Goal: Communication & Community: Ask a question

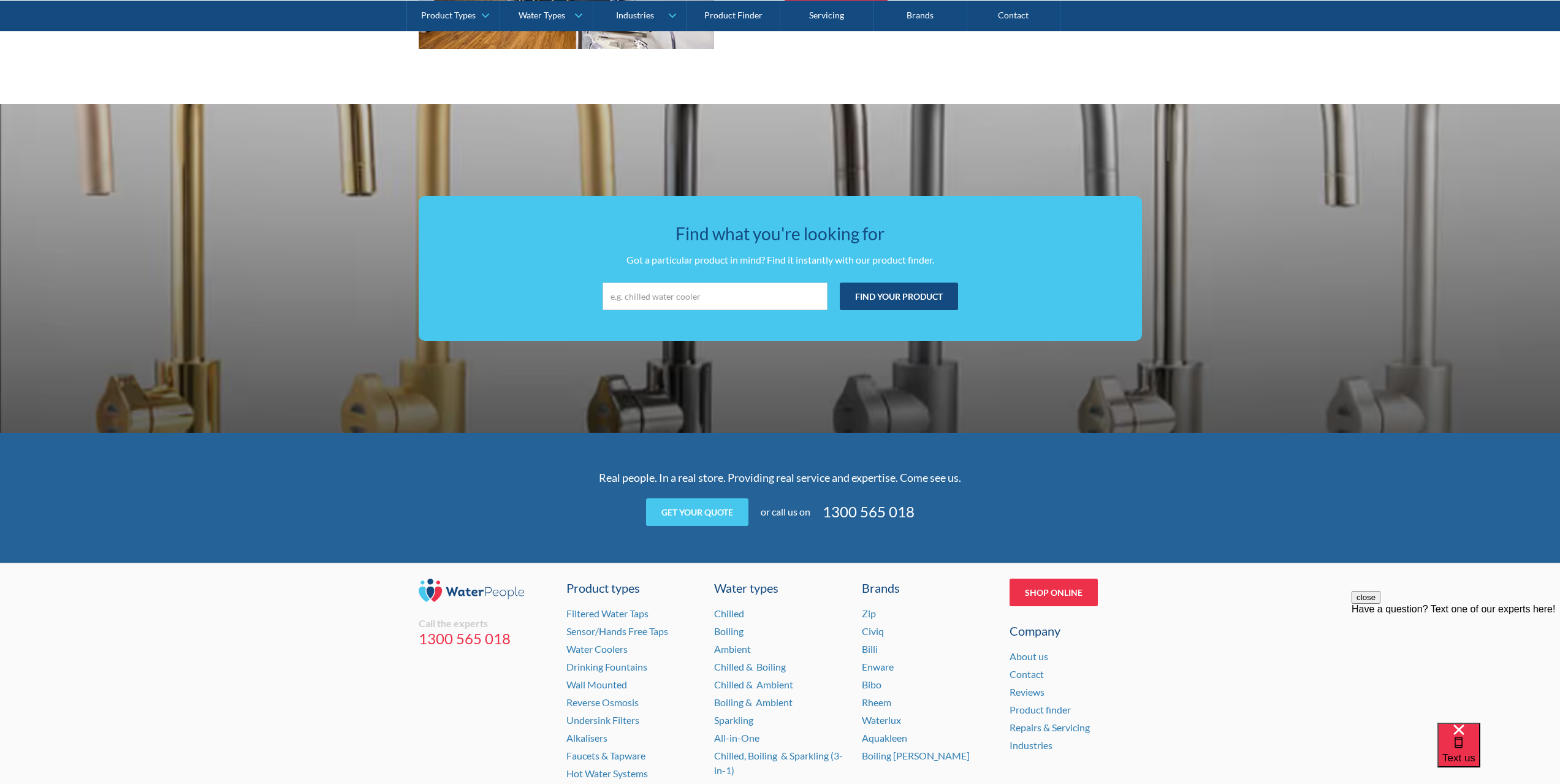
scroll to position [2224, 0]
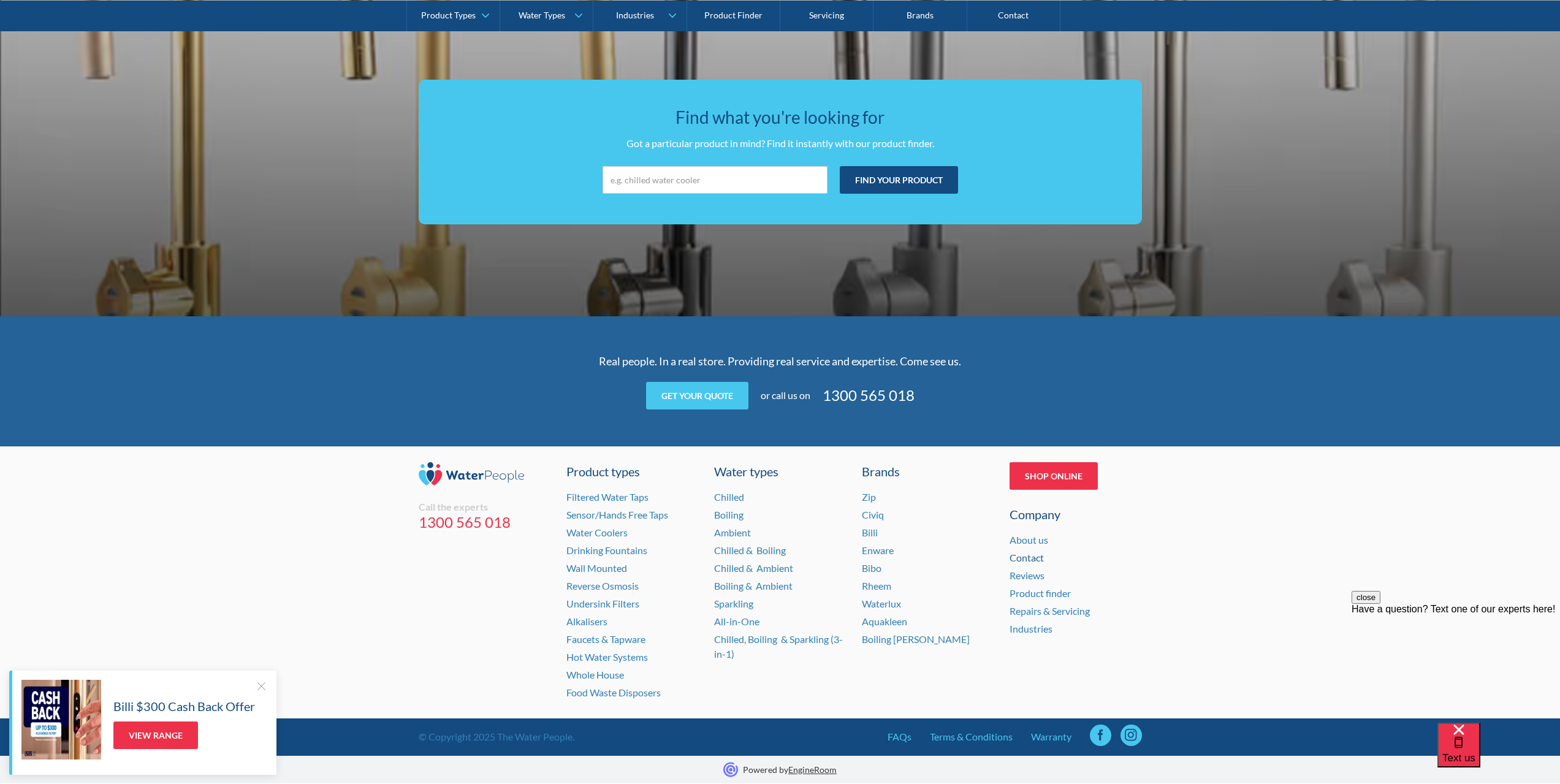
drag, startPoint x: 1029, startPoint y: 558, endPoint x: 1347, endPoint y: 536, distance: 318.8
click at [1029, 558] on link "Contact" at bounding box center [1027, 557] width 35 height 12
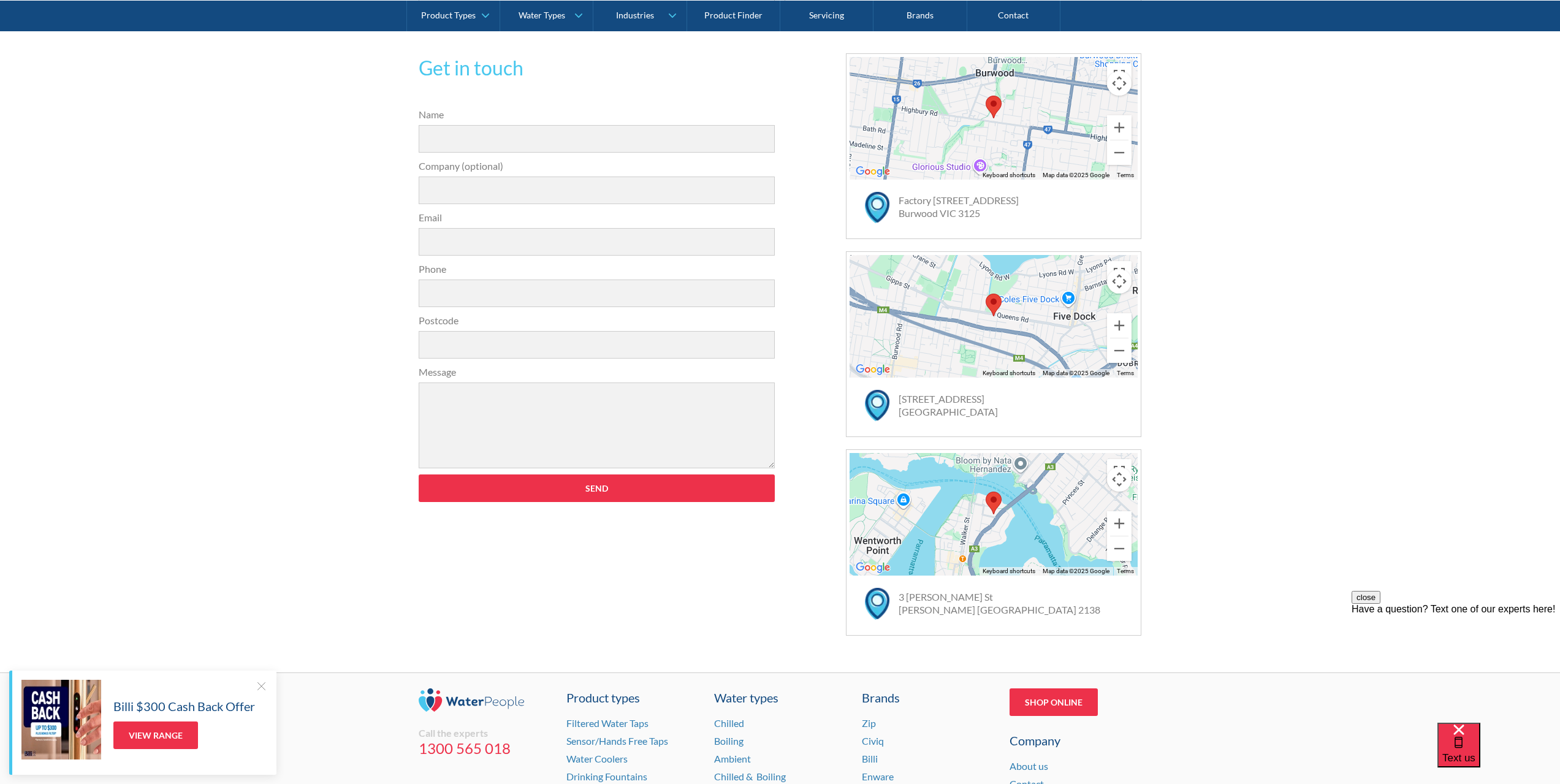
scroll to position [245, 0]
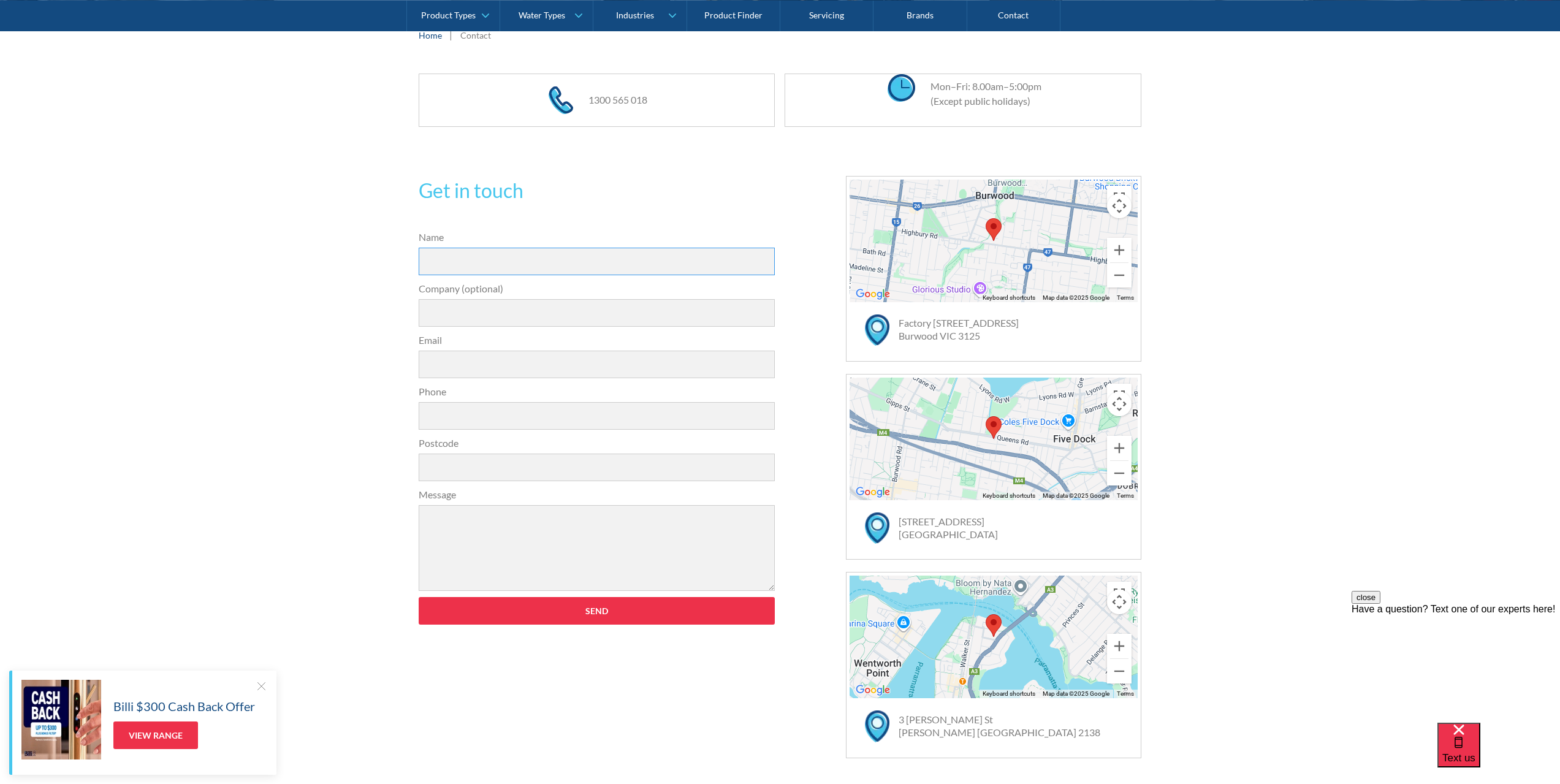
click at [440, 255] on input "Name" at bounding box center [597, 261] width 357 height 27
type input "[PERSON_NAME]"
type input "[PERSON_NAME][EMAIL_ADDRESS][PERSON_NAME][DOMAIN_NAME]"
type input "0400437775"
type input "2602"
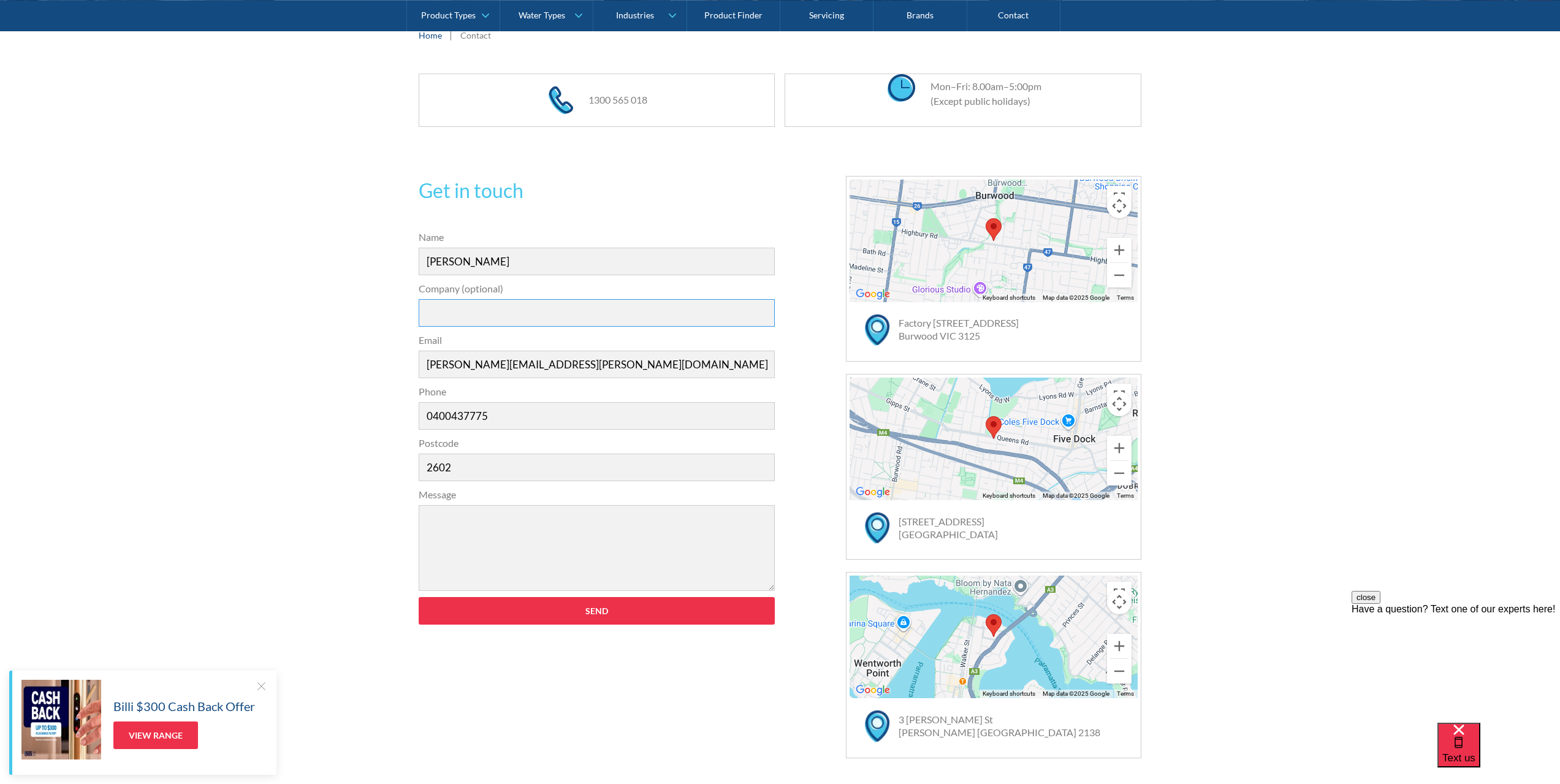
click at [468, 305] on input "Company (optional)" at bounding box center [597, 313] width 357 height 27
type input "Academy of Interactive Entertainment"
click at [464, 524] on textarea "Message" at bounding box center [597, 548] width 357 height 86
click at [540, 547] on textarea "Hi, I would like a quote for" at bounding box center [597, 548] width 357 height 86
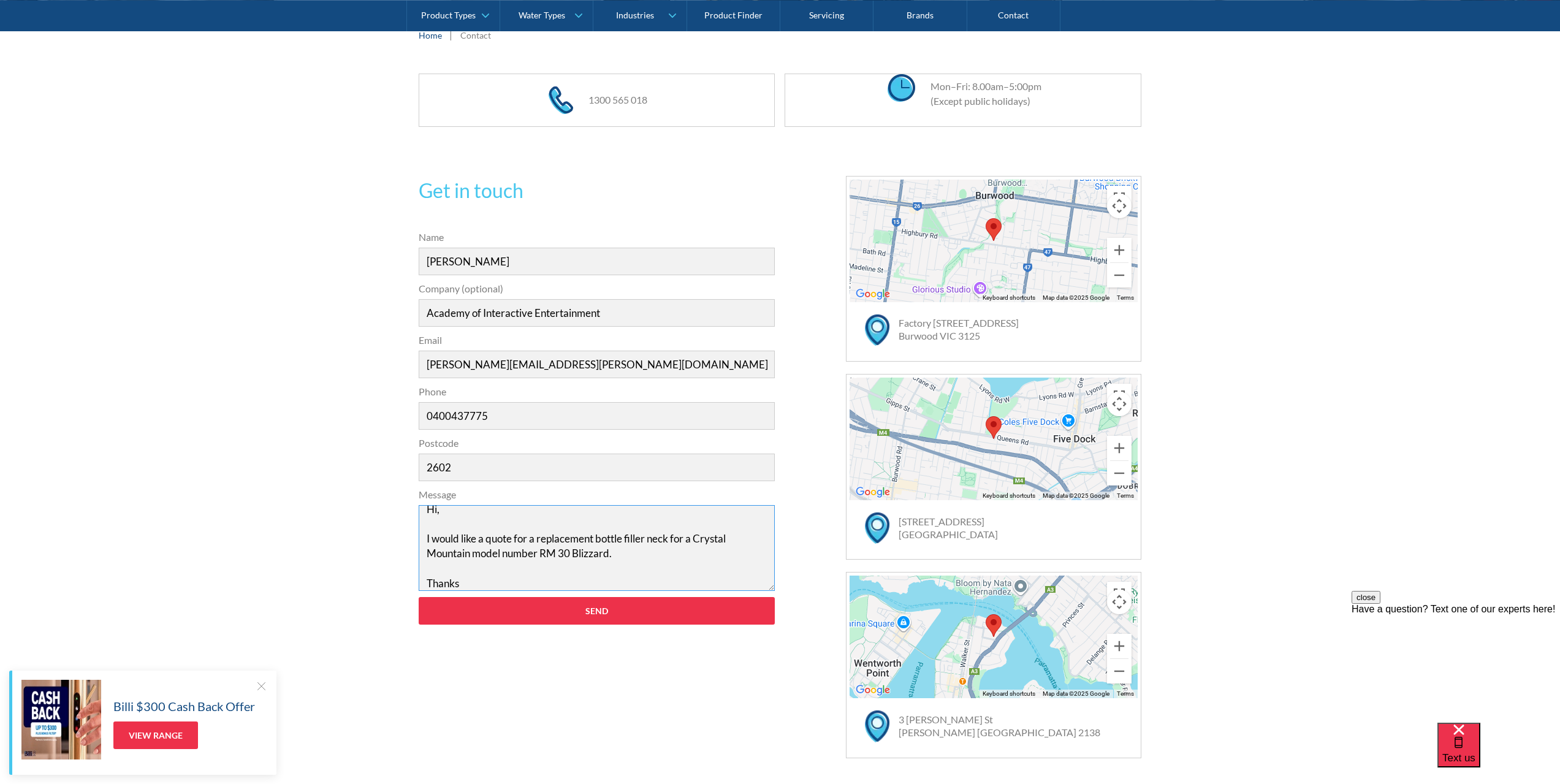
click at [472, 556] on textarea "Hi, I would like a quote for a replacement bottle filler neck for a Crystal Mou…" at bounding box center [597, 548] width 357 height 86
type textarea "Hi, I would like a quote for a replacement bottle filler neck for a Crystal Mou…"
click at [599, 607] on input "Send" at bounding box center [597, 611] width 357 height 27
